Goal: Task Accomplishment & Management: Manage account settings

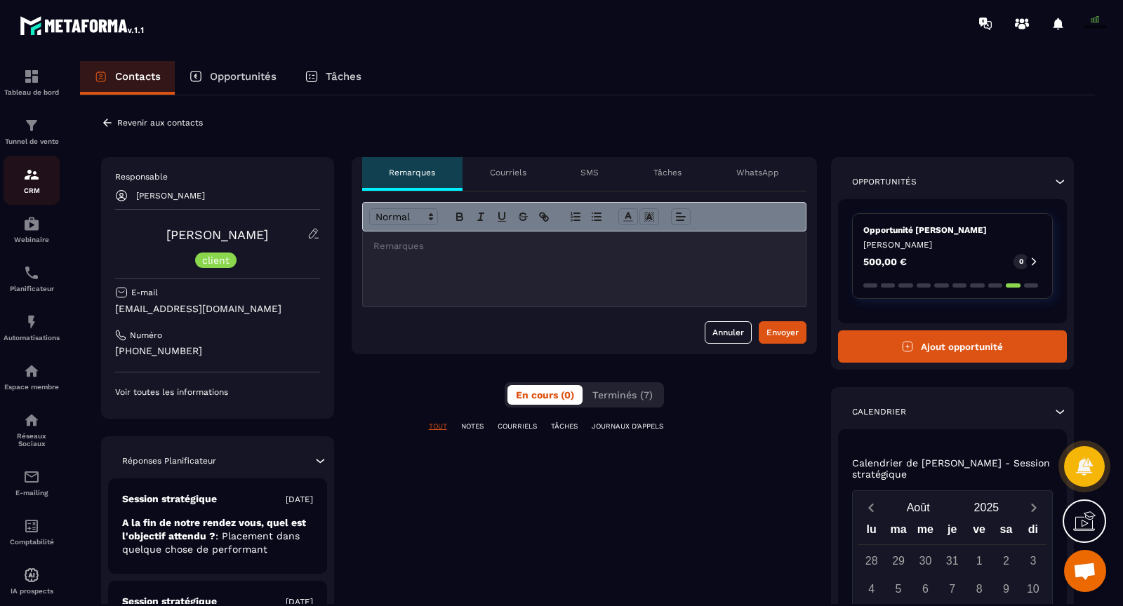
scroll to position [10634, 0]
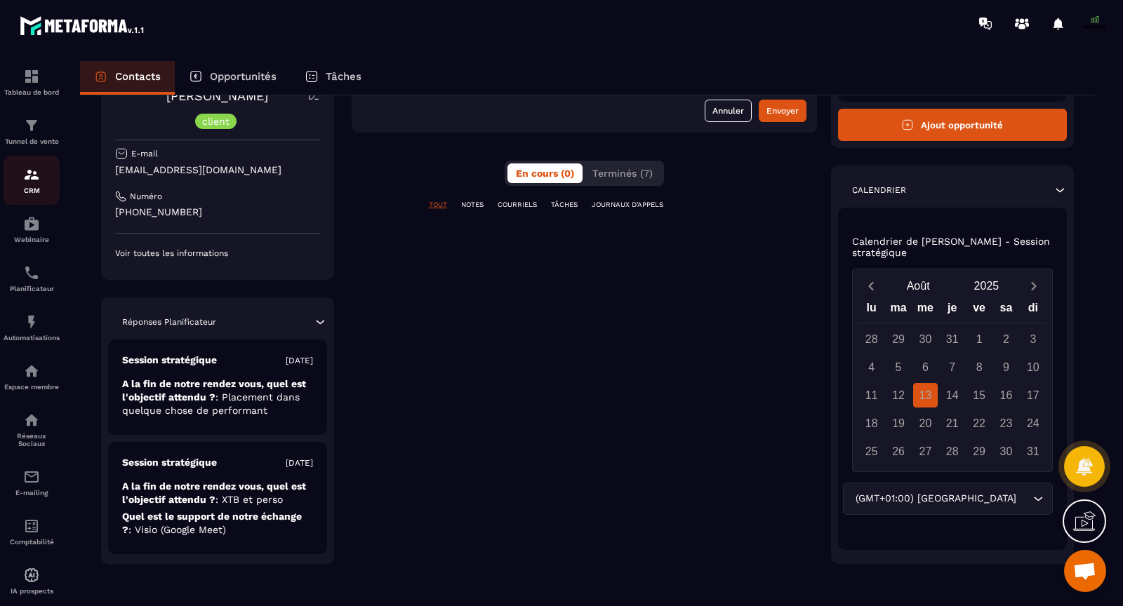
click at [32, 183] on img at bounding box center [31, 174] width 17 height 17
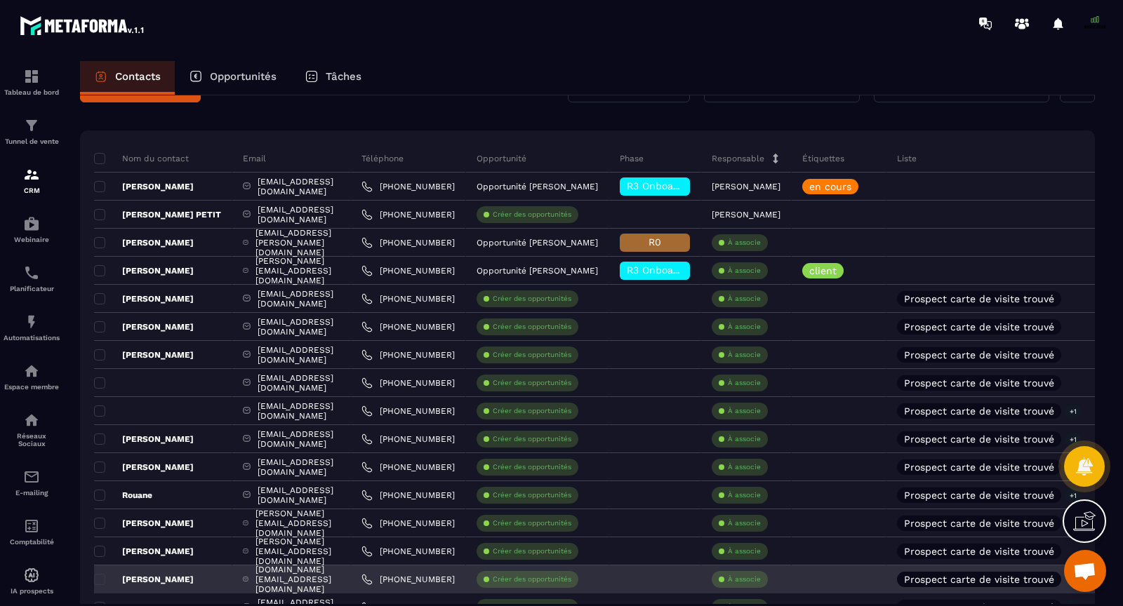
scroll to position [43, 0]
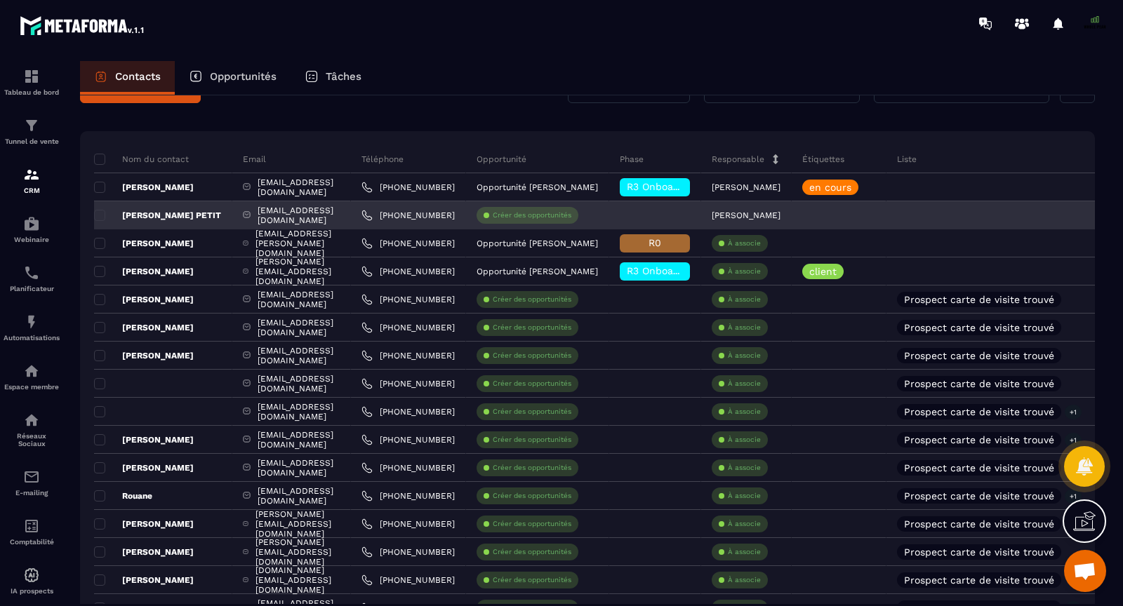
click at [571, 214] on p "Créer des opportunités" at bounding box center [532, 216] width 79 height 10
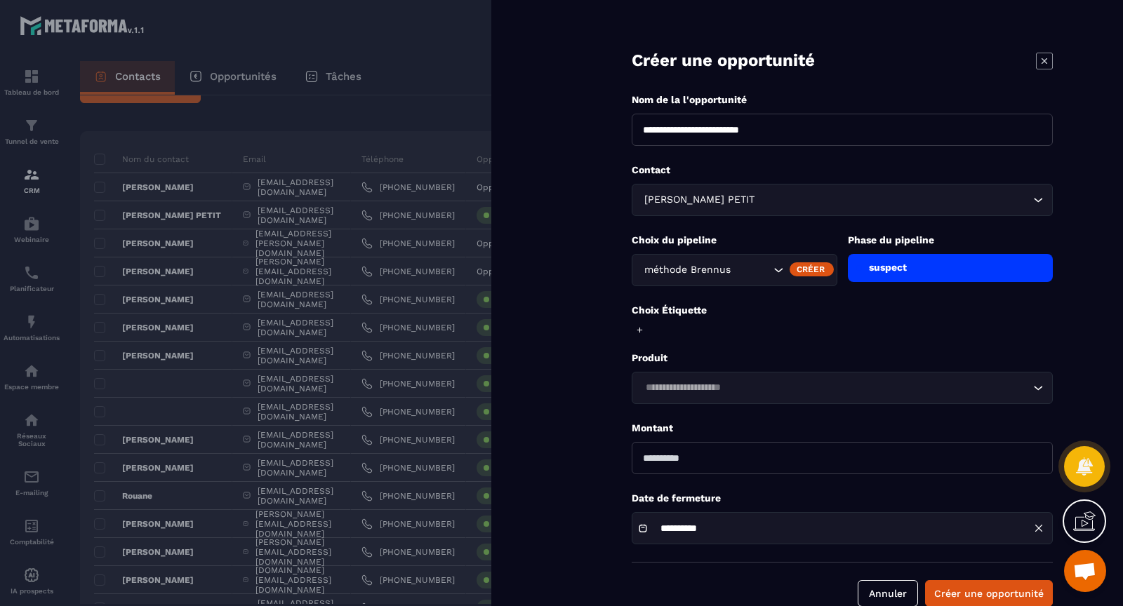
click at [882, 264] on div "suspect" at bounding box center [951, 268] width 206 height 28
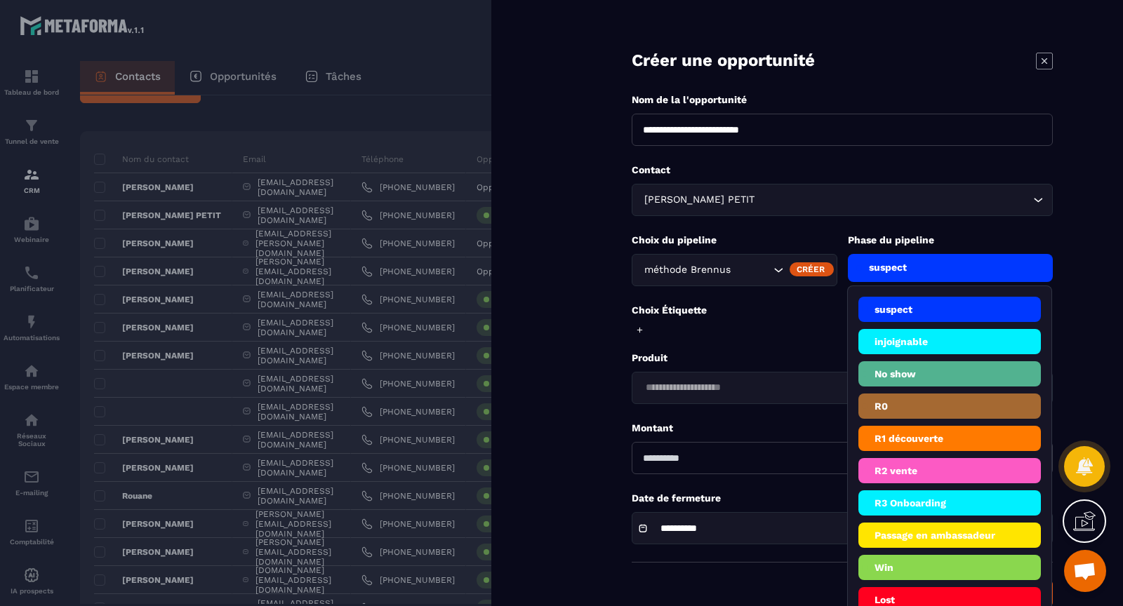
scroll to position [26, 0]
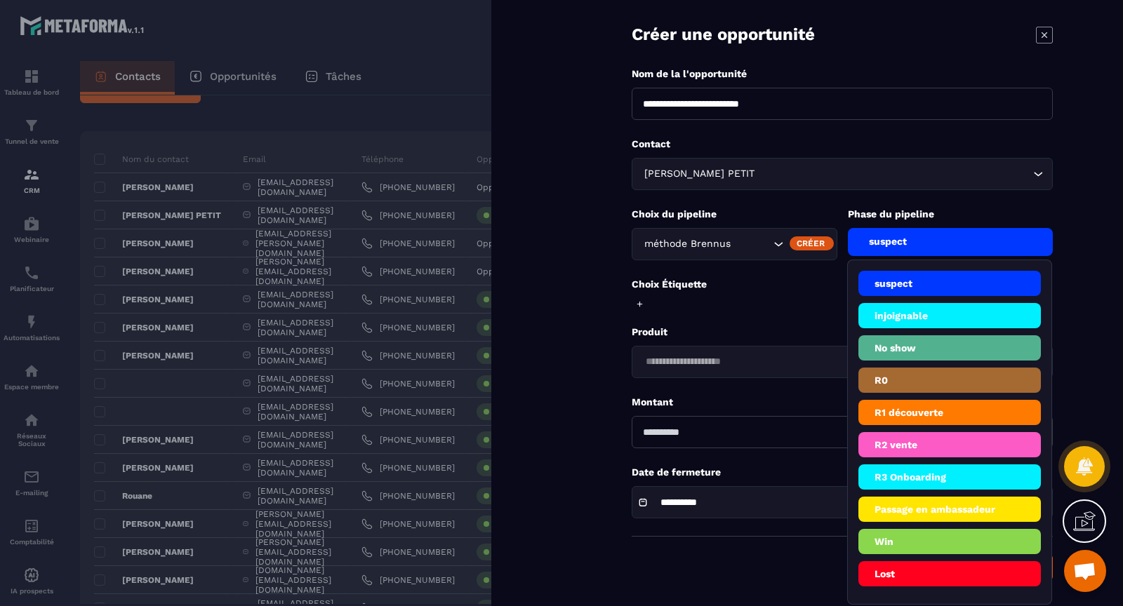
click at [910, 561] on li "Win" at bounding box center [949, 573] width 183 height 25
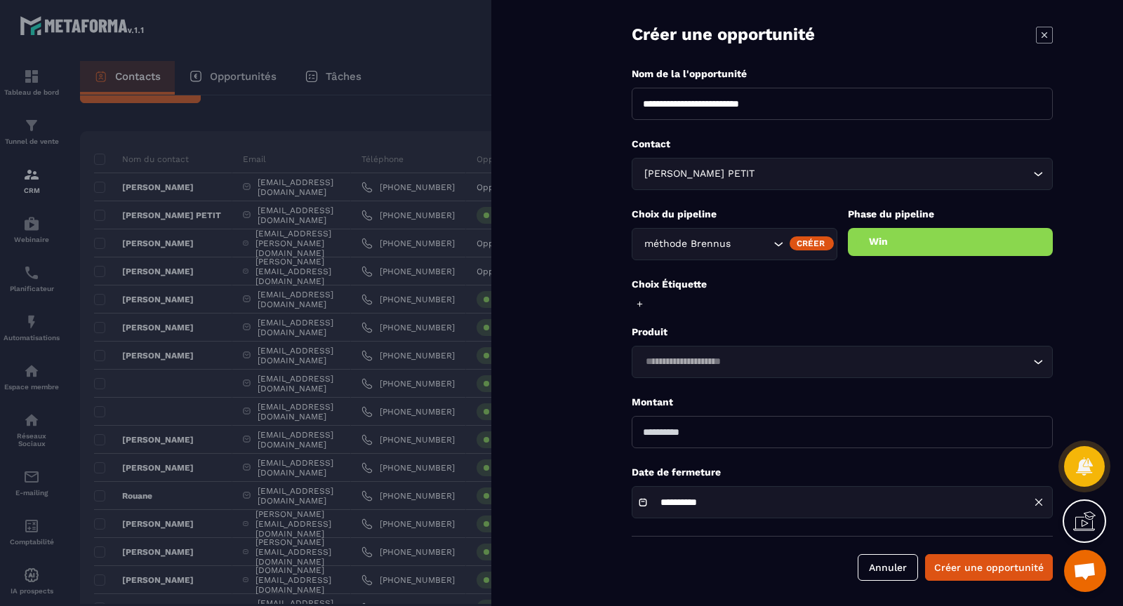
click at [660, 433] on input "number" at bounding box center [842, 432] width 421 height 32
type input "****"
click at [739, 297] on div "Choix Étiquette" at bounding box center [842, 295] width 421 height 34
click at [974, 568] on button "Créer une opportunité" at bounding box center [989, 567] width 128 height 27
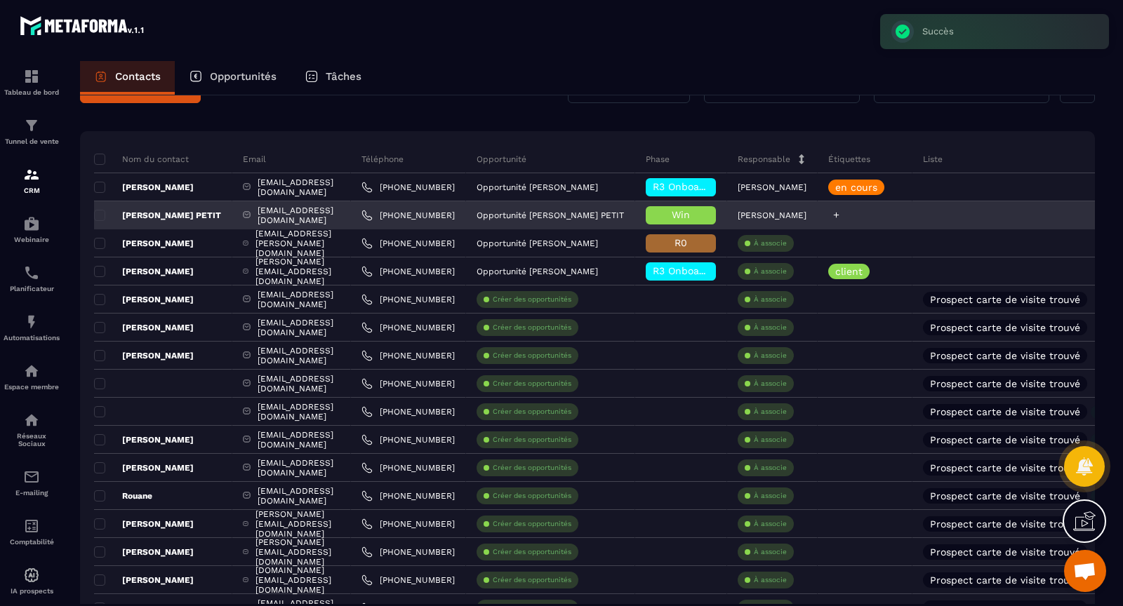
click at [839, 214] on icon at bounding box center [837, 216] width 6 height 6
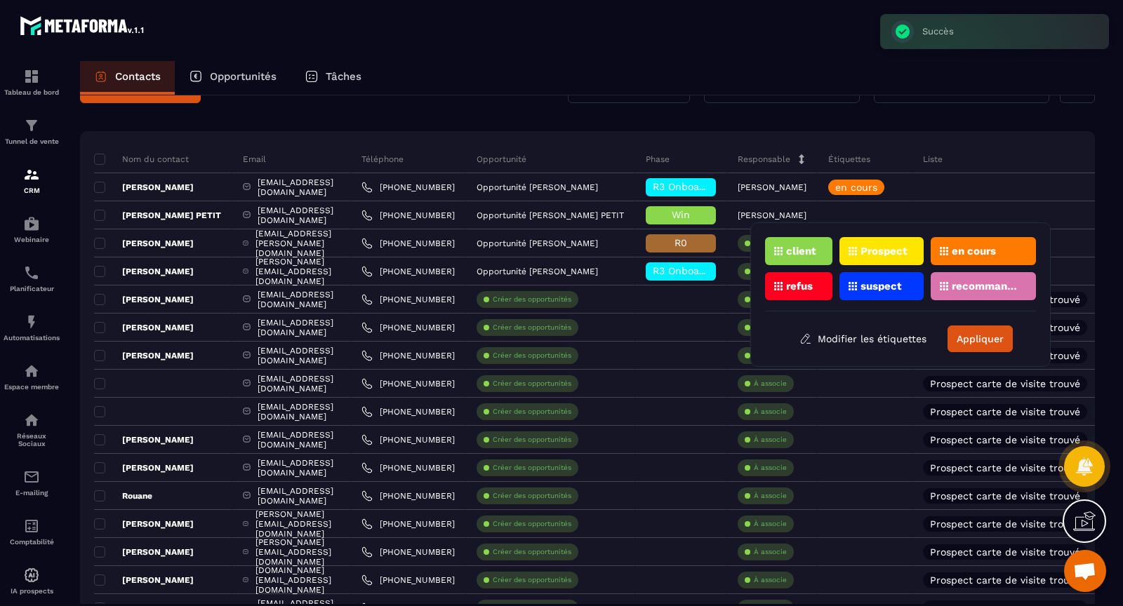
click at [839, 242] on div "client" at bounding box center [881, 251] width 84 height 28
click at [959, 338] on button "Appliquer" at bounding box center [979, 339] width 65 height 27
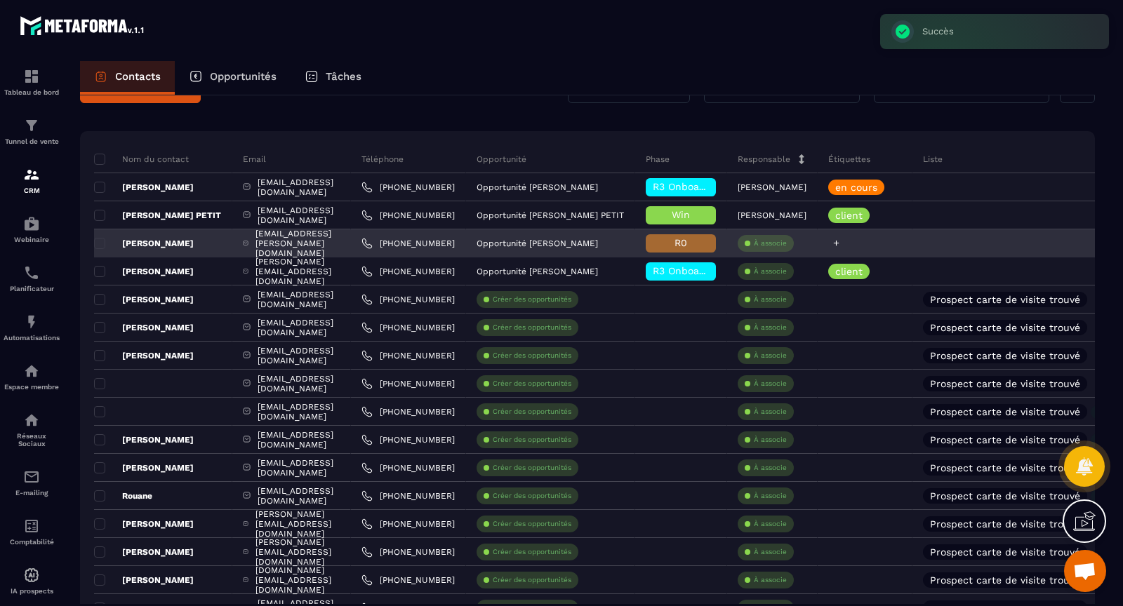
click at [839, 241] on icon at bounding box center [837, 244] width 6 height 6
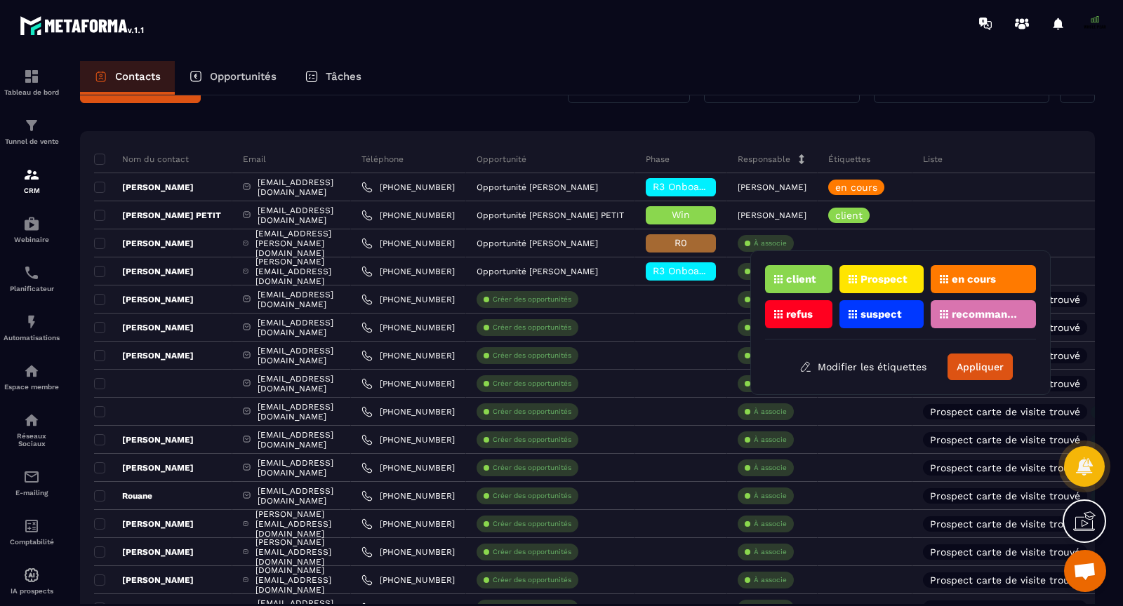
click at [863, 281] on p "Prospect" at bounding box center [883, 279] width 47 height 10
click at [978, 371] on button "Appliquer" at bounding box center [979, 367] width 65 height 27
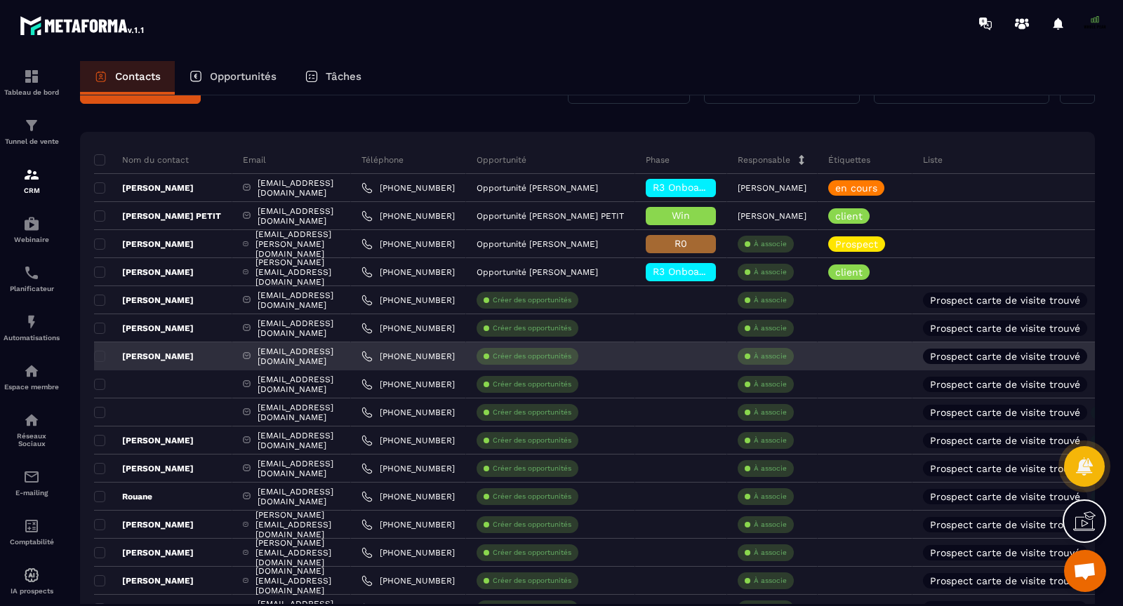
scroll to position [0, 0]
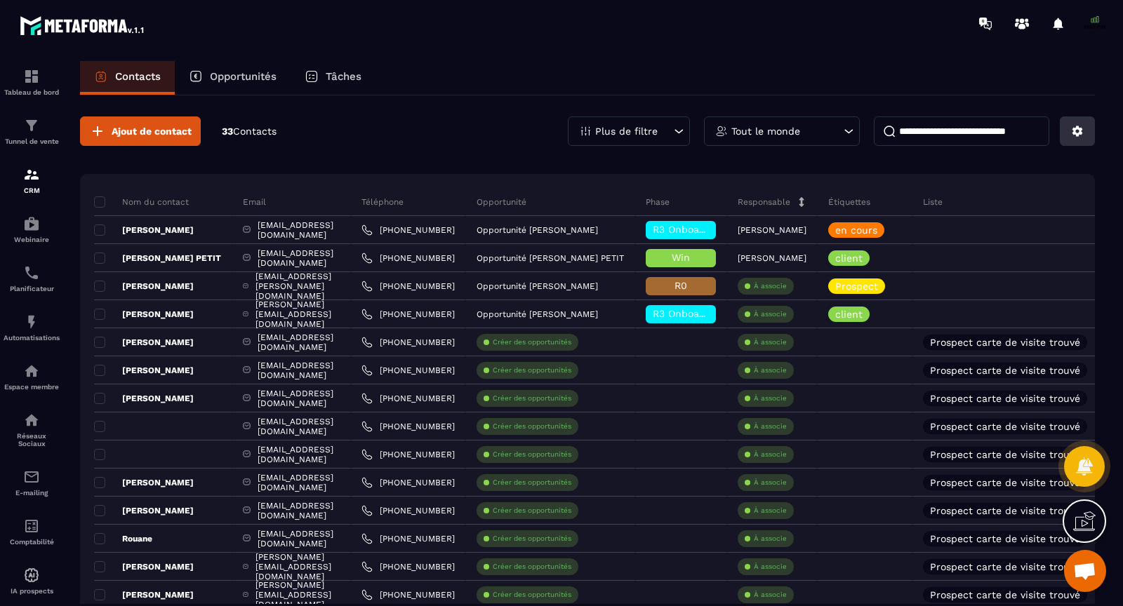
click at [1078, 135] on icon at bounding box center [1077, 131] width 11 height 11
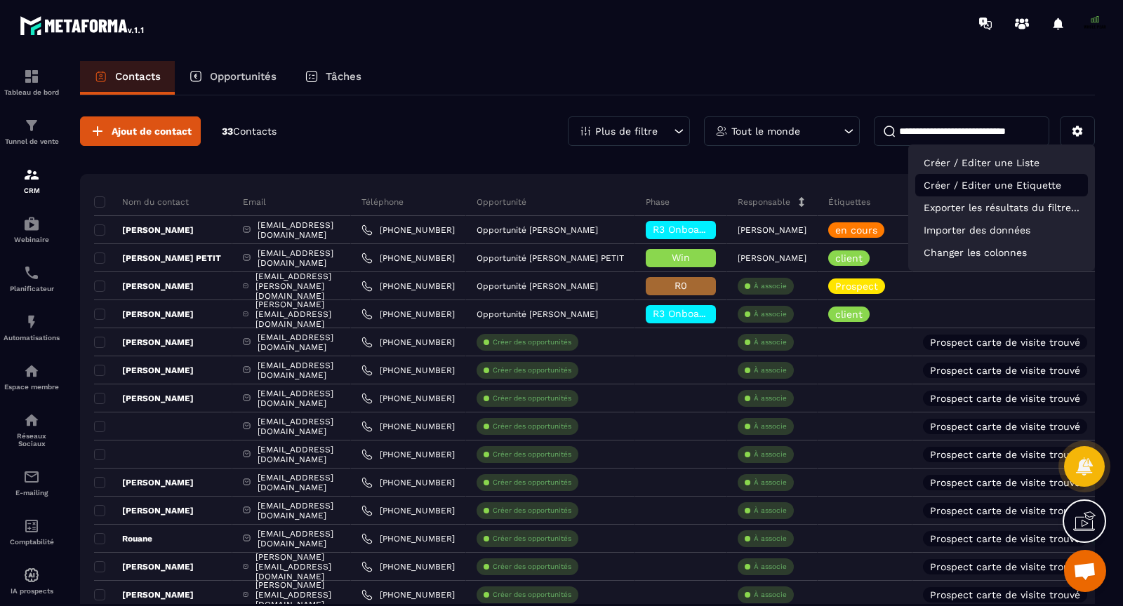
click at [1044, 182] on p "Créer / Editer une Etiquette" at bounding box center [1001, 185] width 173 height 22
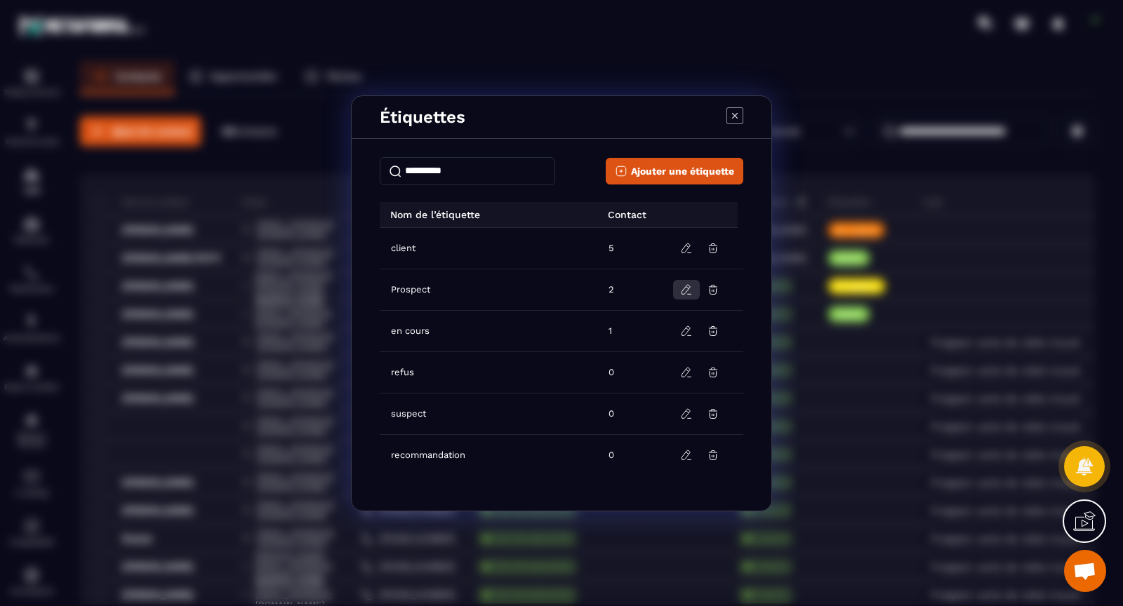
click at [685, 288] on icon "Modal window" at bounding box center [686, 290] width 13 height 13
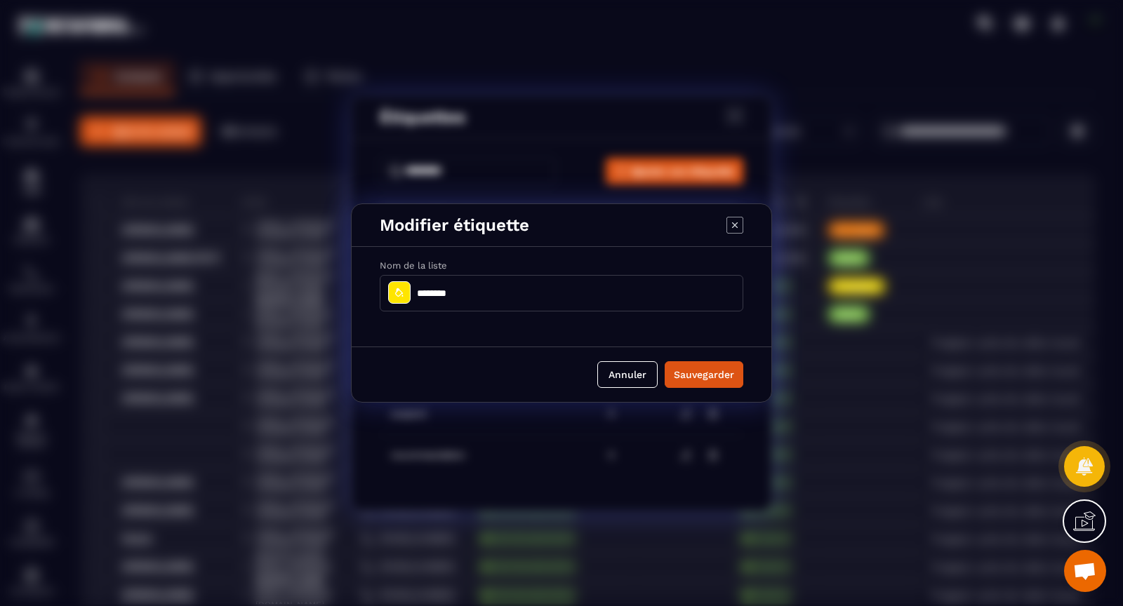
click at [403, 296] on icon "Modal window" at bounding box center [399, 292] width 11 height 11
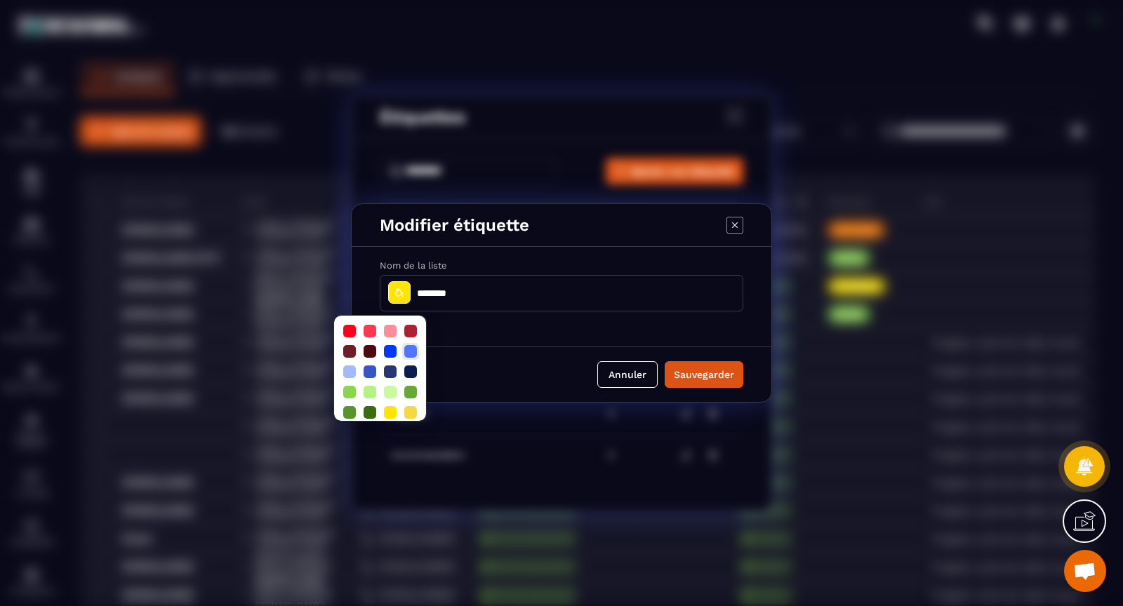
click at [408, 352] on div at bounding box center [410, 351] width 13 height 13
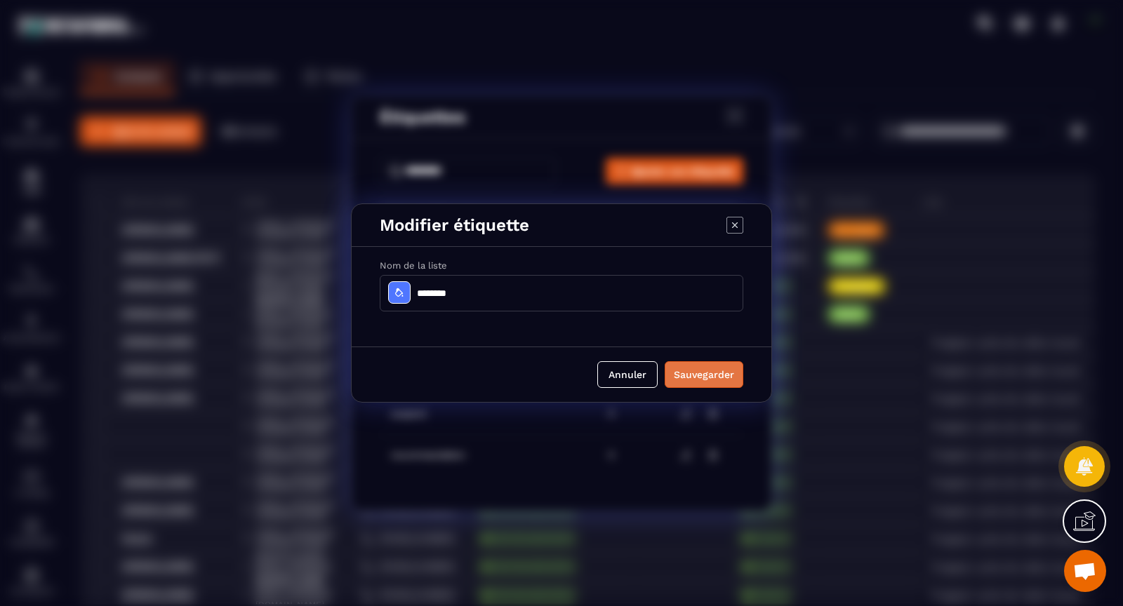
click at [696, 372] on div "Sauvegarder" at bounding box center [704, 375] width 60 height 14
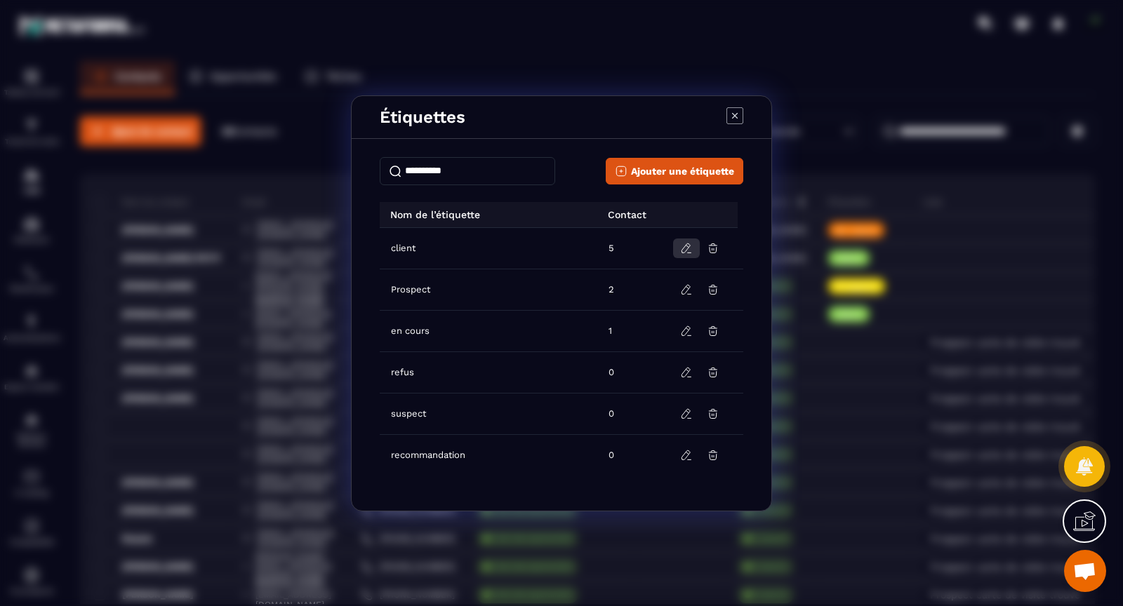
click at [679, 248] on button "Modal window" at bounding box center [686, 249] width 27 height 20
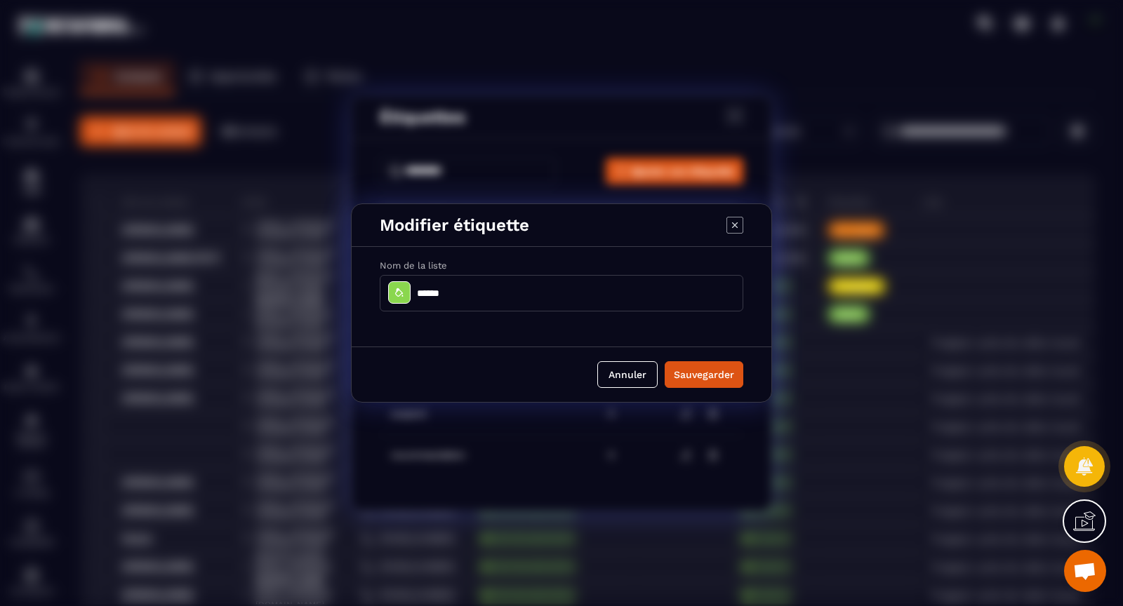
click at [734, 227] on icon "Modal window" at bounding box center [735, 225] width 6 height 6
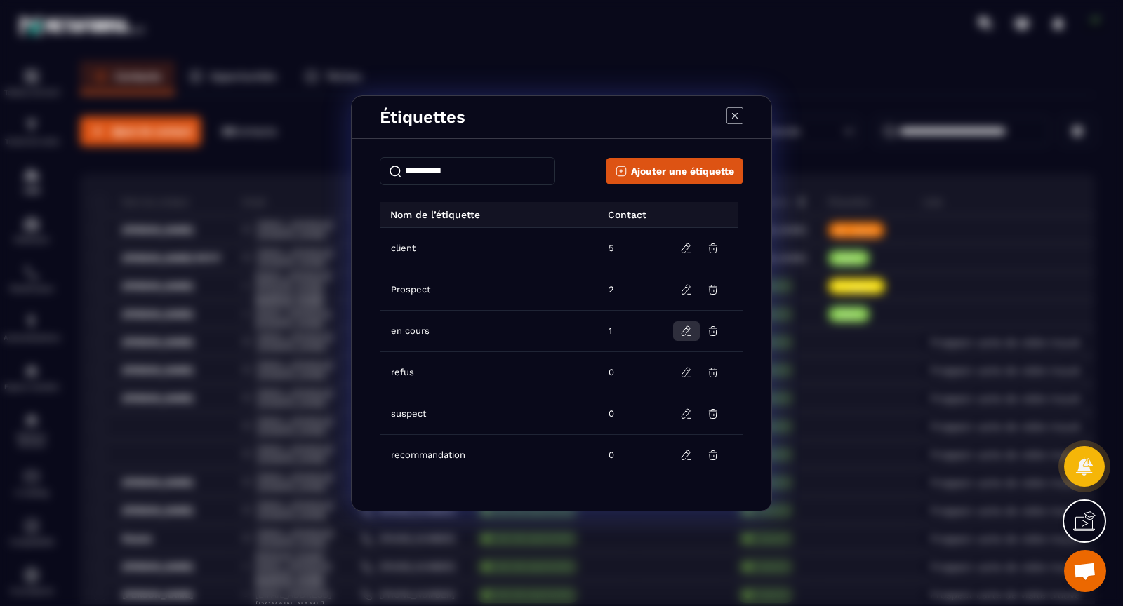
click at [684, 328] on icon "Modal window" at bounding box center [685, 330] width 8 height 9
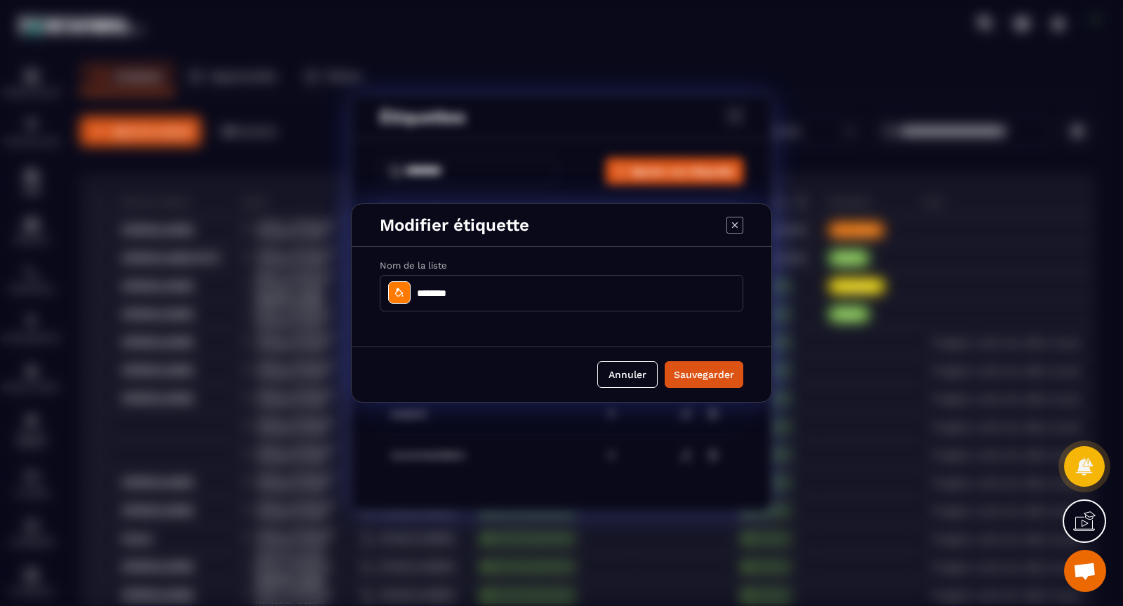
click at [399, 295] on icon "Modal window" at bounding box center [399, 292] width 8 height 8
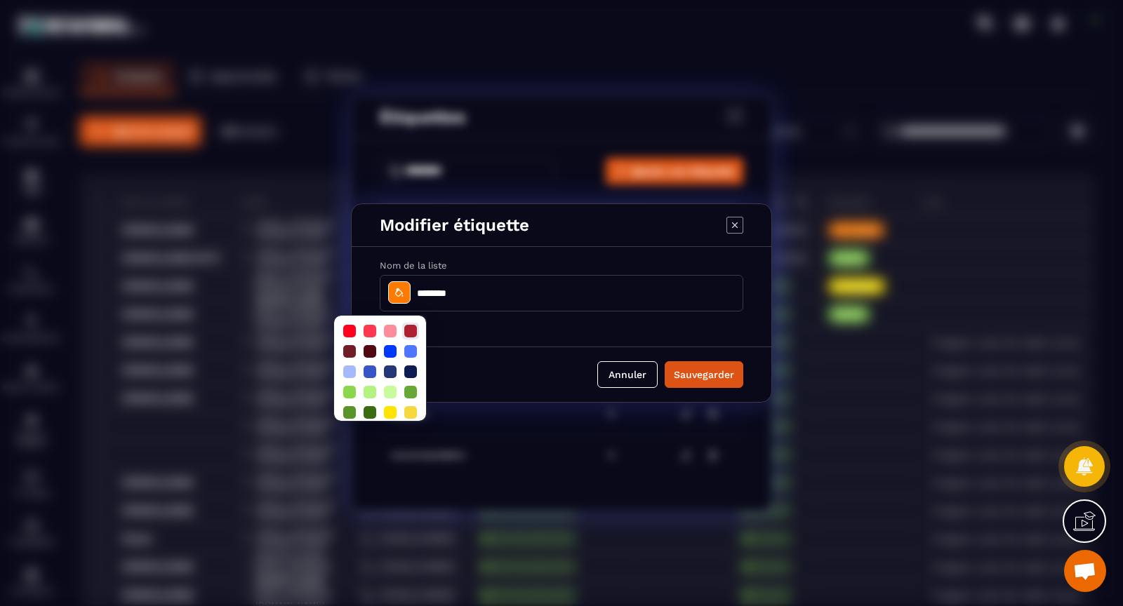
click at [410, 331] on div at bounding box center [410, 331] width 13 height 13
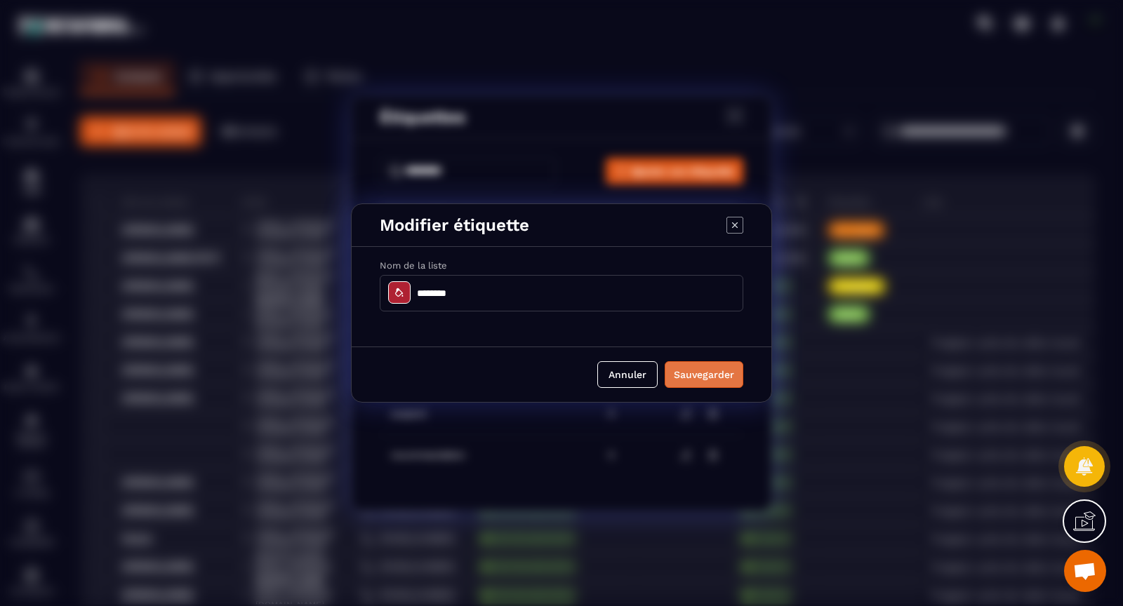
click at [679, 379] on div "Sauvegarder" at bounding box center [704, 375] width 60 height 14
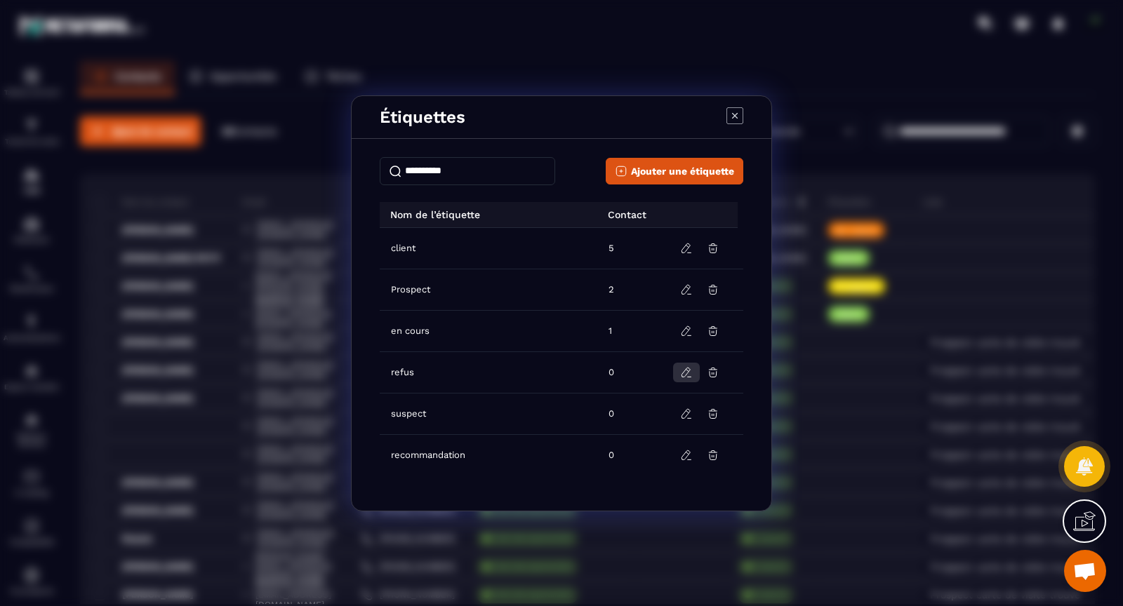
click at [681, 373] on icon "Modal window" at bounding box center [686, 372] width 13 height 13
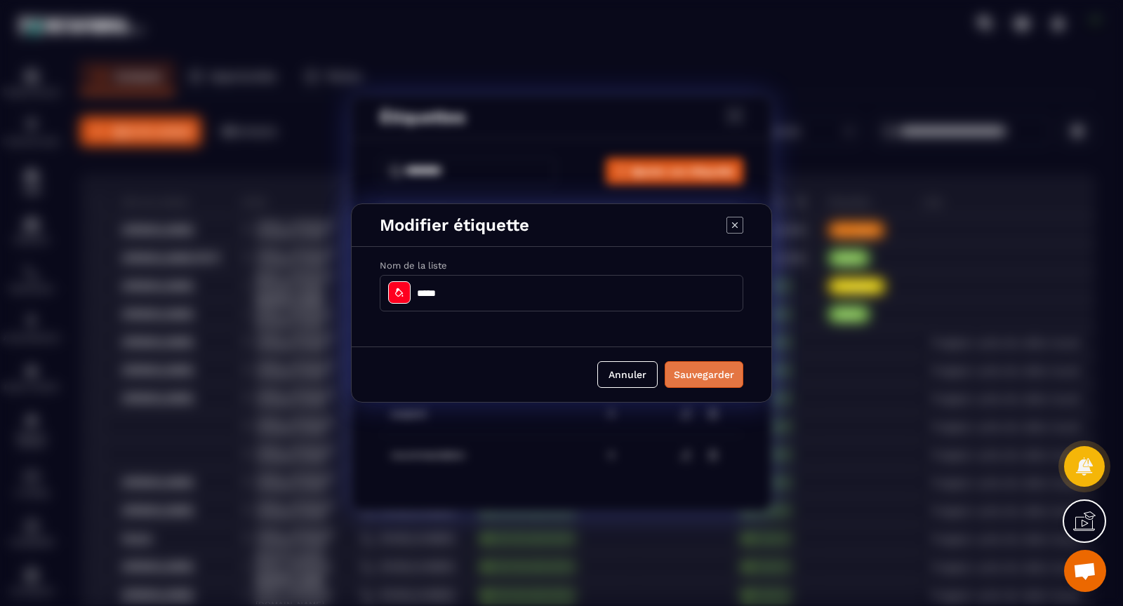
click at [708, 373] on div "Sauvegarder" at bounding box center [704, 375] width 60 height 14
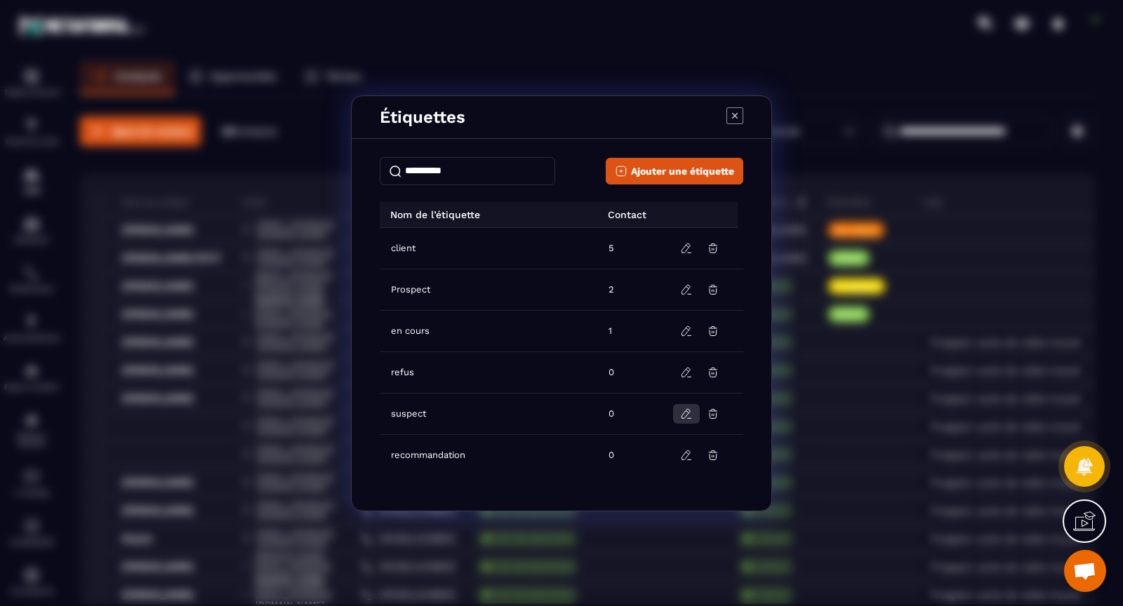
click at [686, 419] on button "Modal window" at bounding box center [686, 414] width 27 height 20
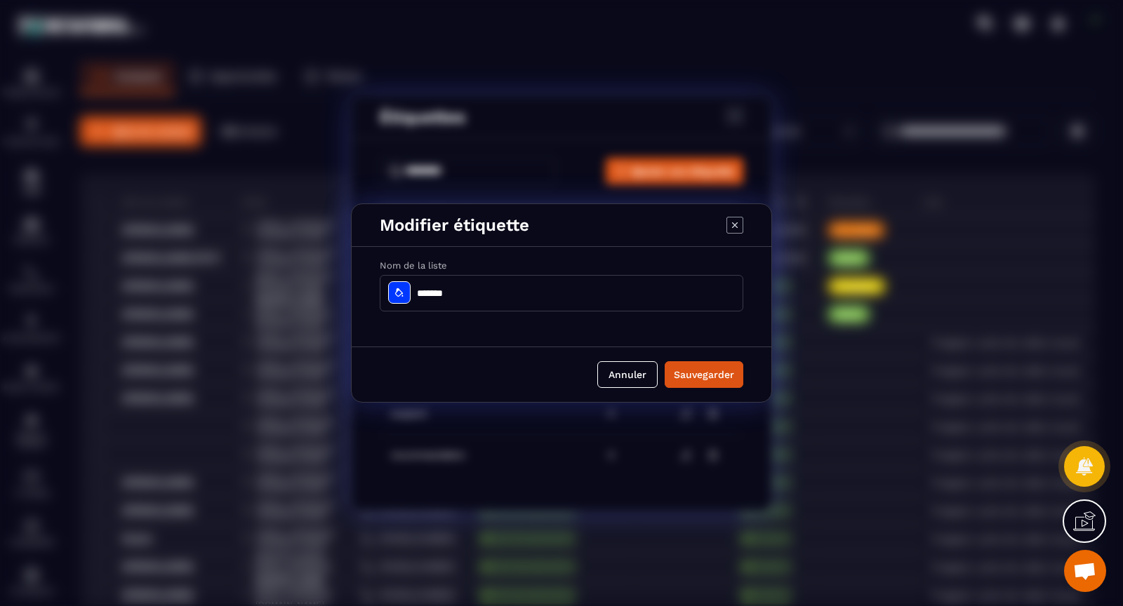
click at [730, 227] on icon "Modal window" at bounding box center [734, 225] width 17 height 17
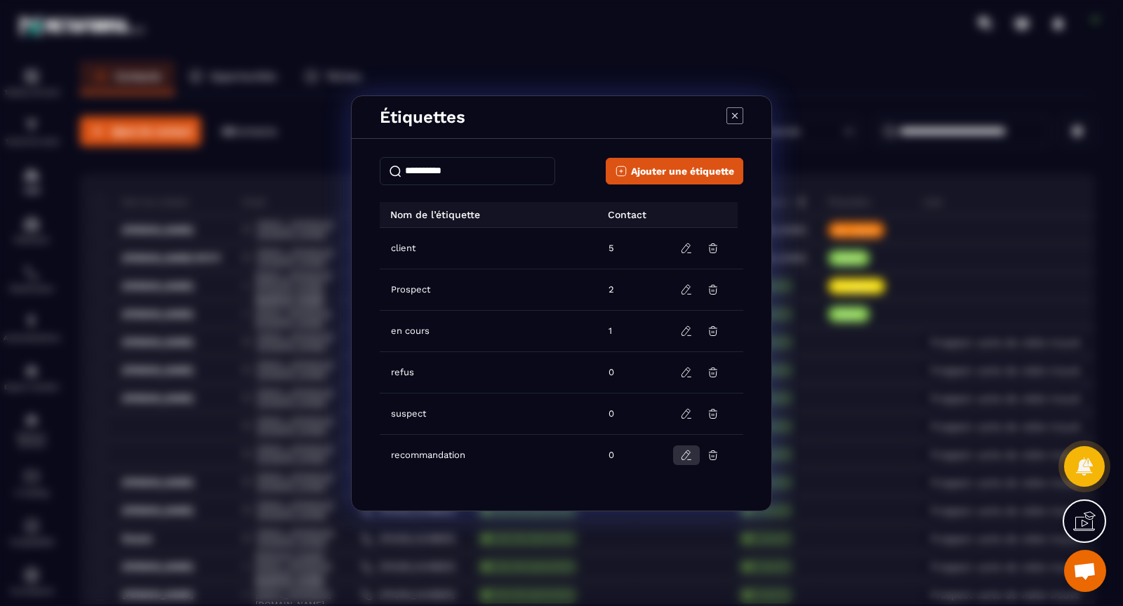
click at [681, 455] on icon "Modal window" at bounding box center [686, 455] width 13 height 13
